Goal: Transaction & Acquisition: Purchase product/service

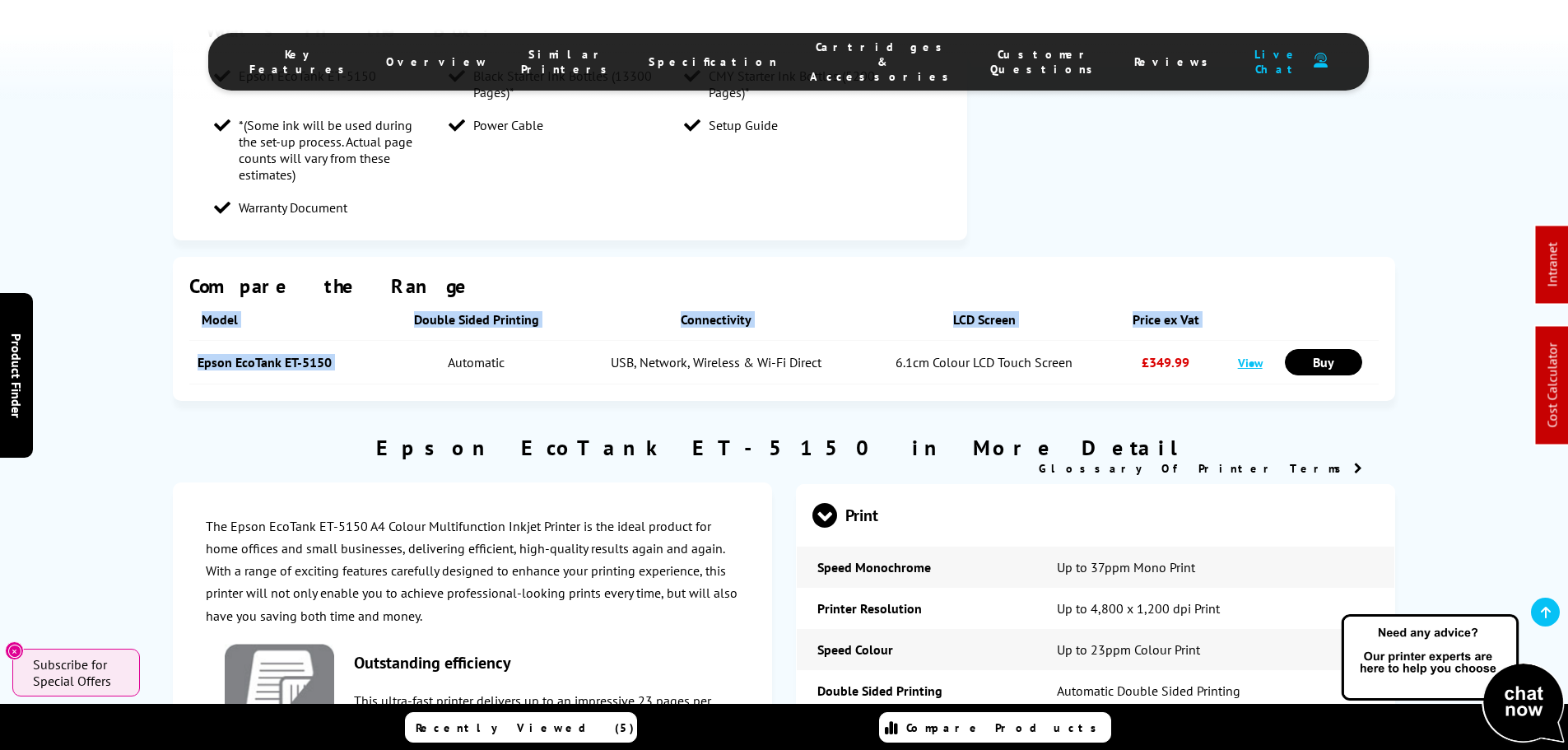
drag, startPoint x: 177, startPoint y: 343, endPoint x: 381, endPoint y: 345, distance: 204.0
click at [381, 345] on div "Compare the Range Model Double Sided Printing Connectivity LCD Screen Price ex …" at bounding box center [784, 328] width 1223 height 144
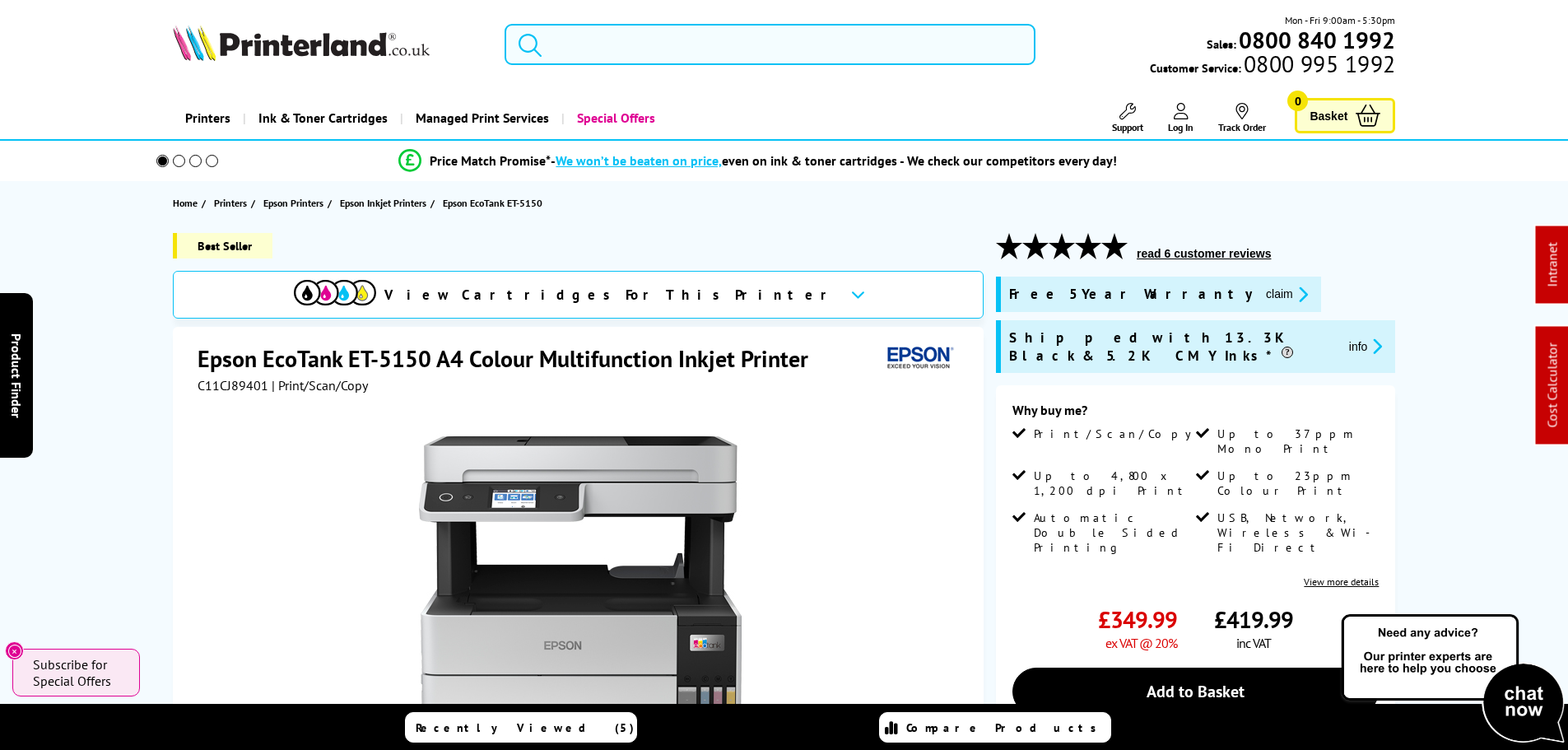
click at [619, 32] on input "search" at bounding box center [770, 44] width 531 height 41
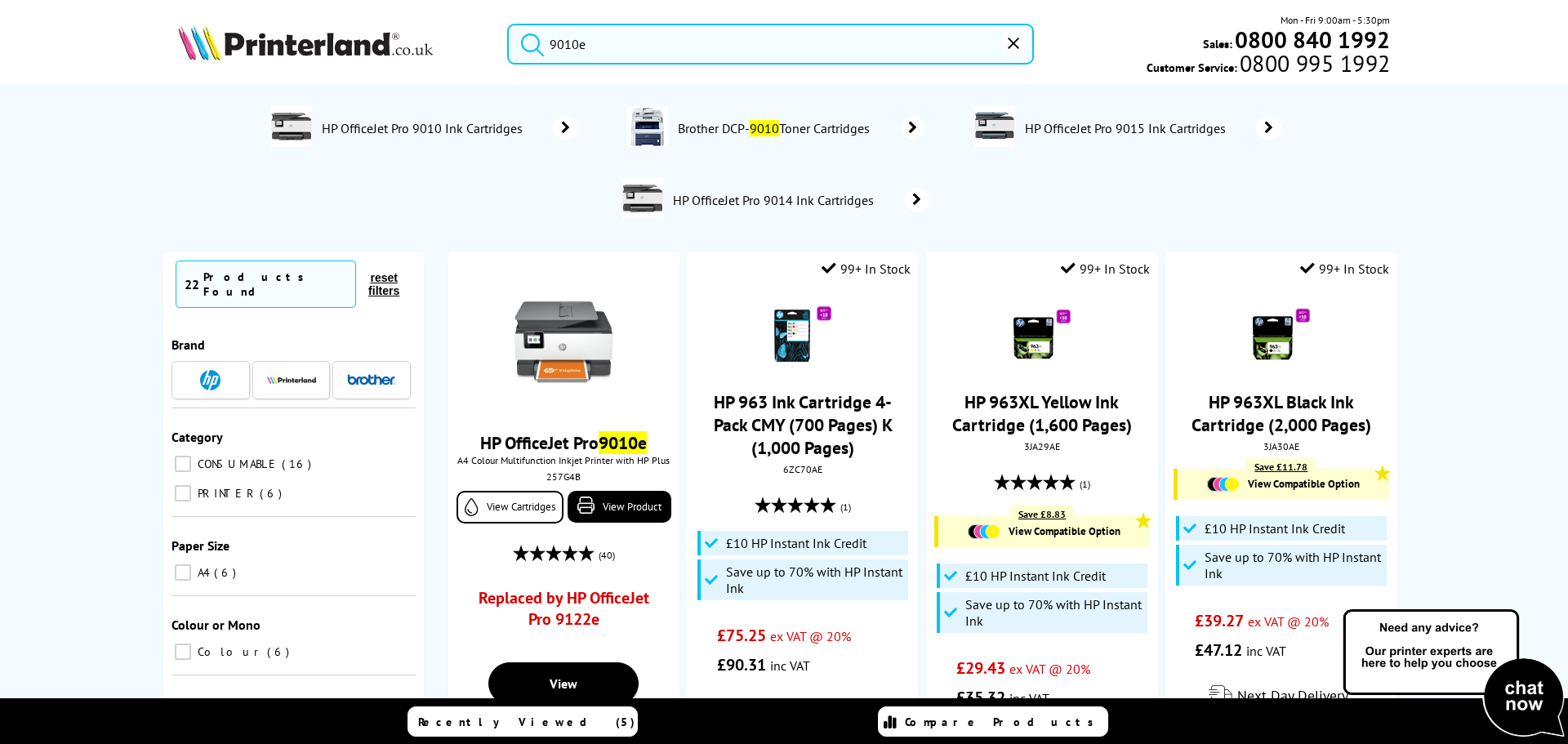
drag, startPoint x: 726, startPoint y: 43, endPoint x: 207, endPoint y: 46, distance: 519.0
click at [318, 43] on div "9010e Mon - Fri 9:00am - 5:30pm Sales: 0800 840 1992 Customer Service: 0800 995…" at bounding box center [784, 48] width 1307 height 72
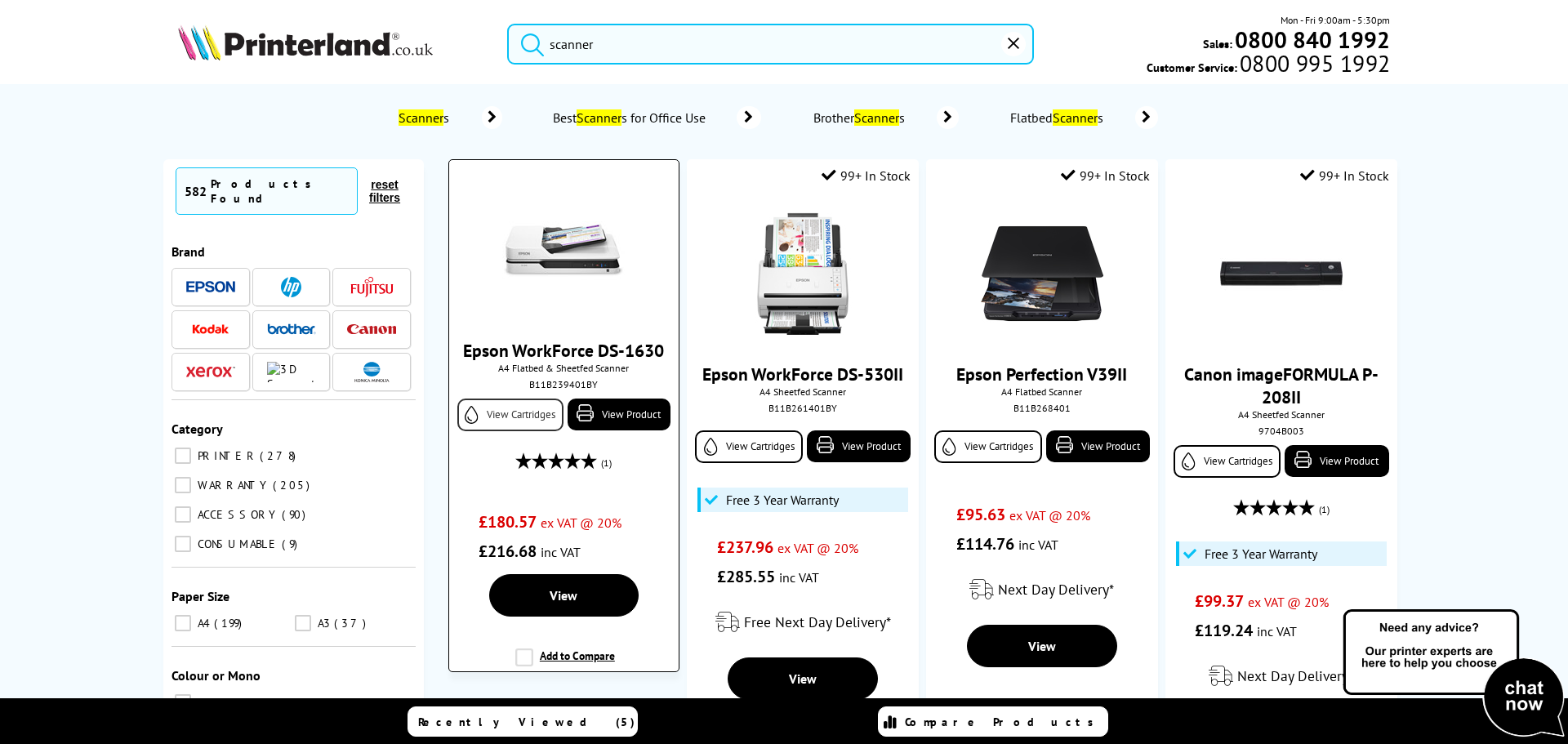
type input "scanner"
click at [500, 417] on link "View Cartridges" at bounding box center [510, 414] width 106 height 33
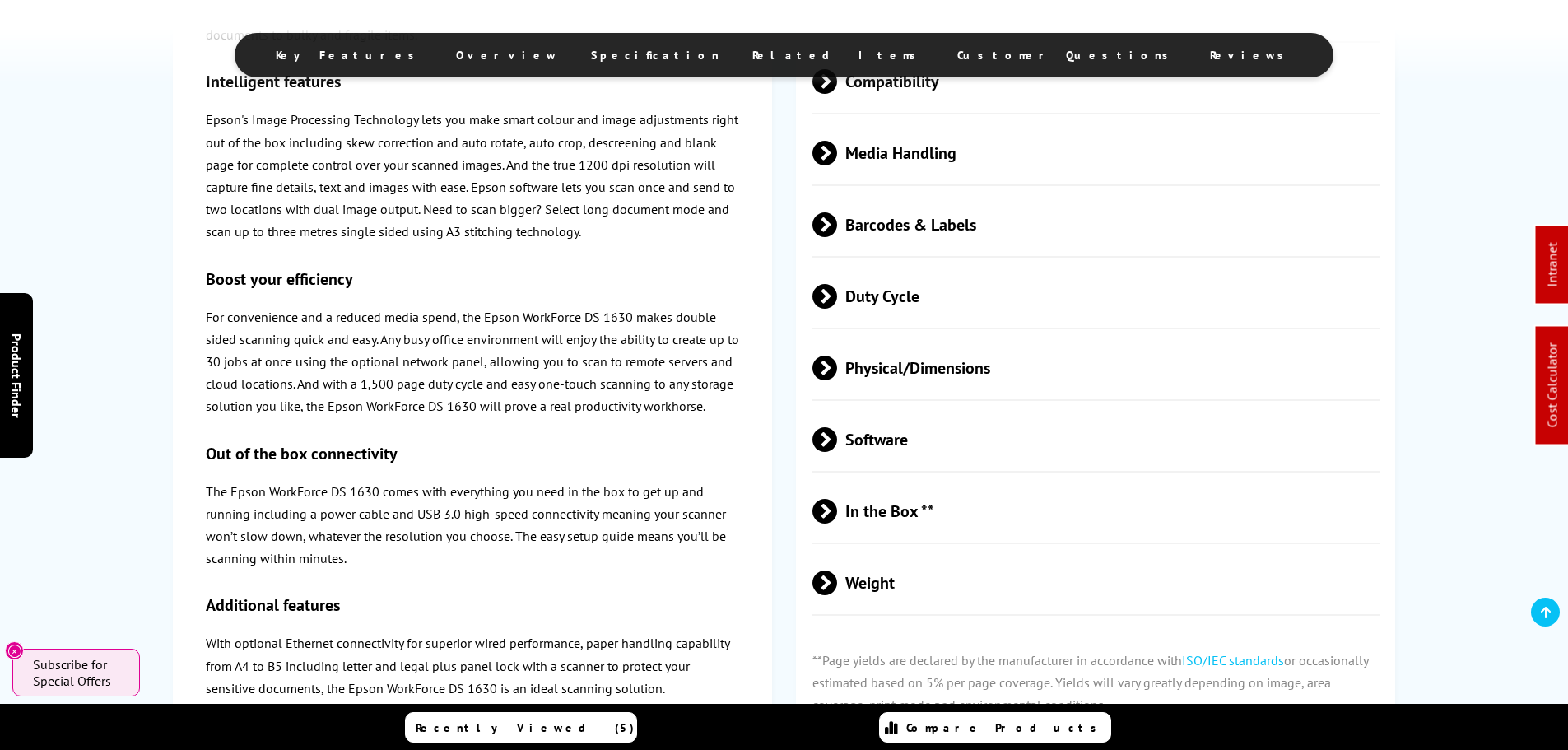
scroll to position [1387, 0]
